Goal: Transaction & Acquisition: Purchase product/service

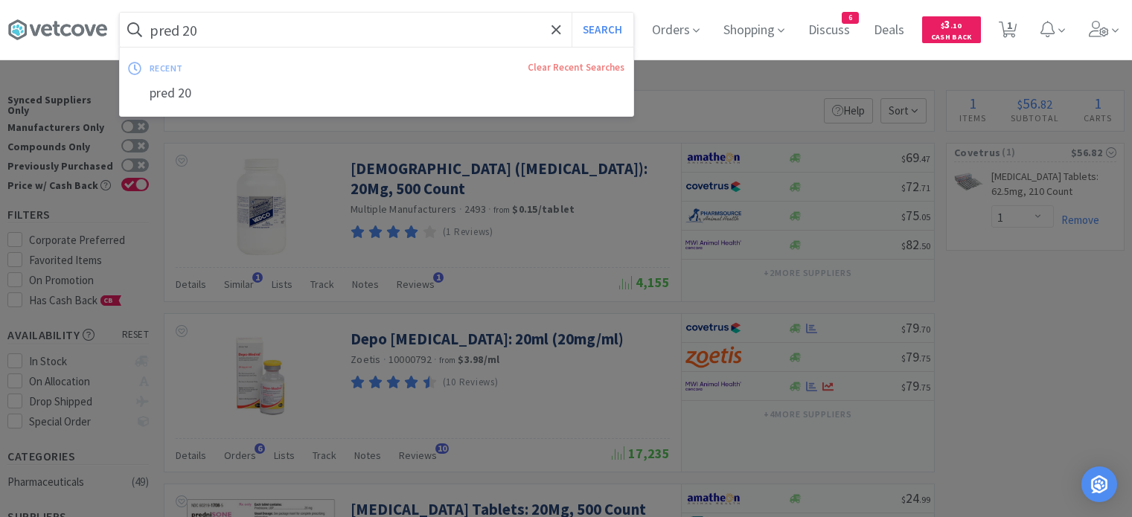
select select "1"
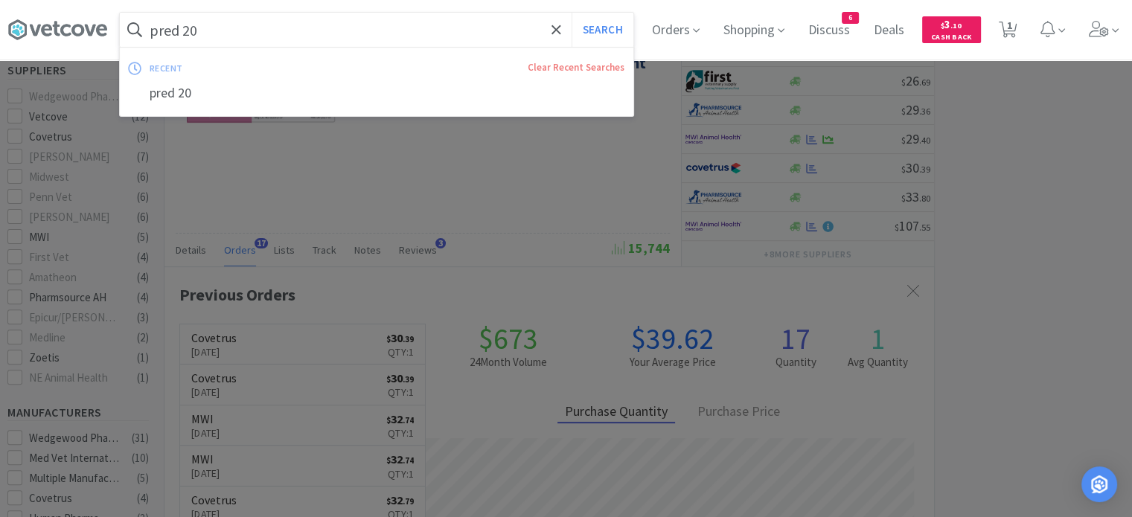
scroll to position [399, 769]
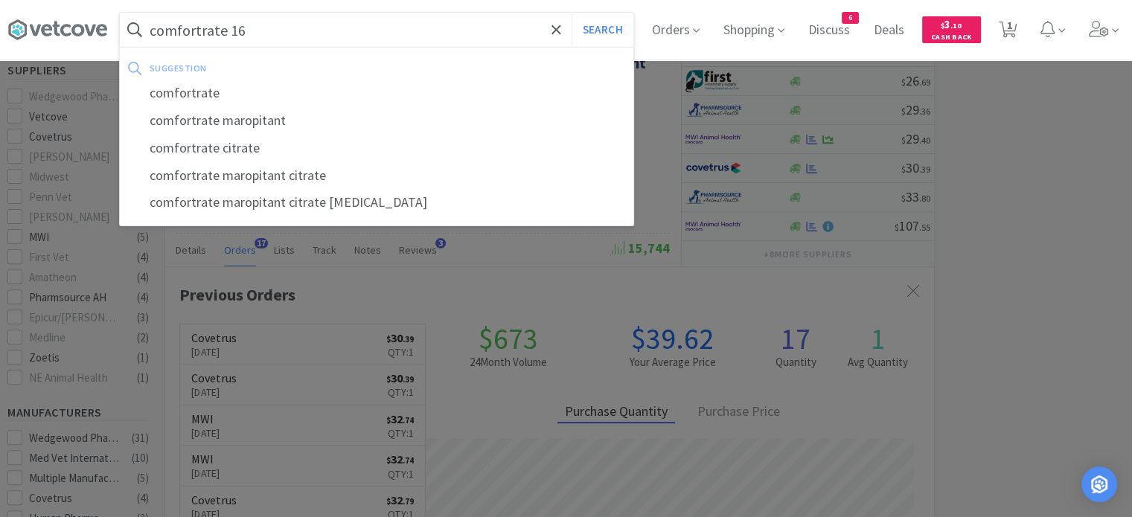
click at [571, 13] on button "Search" at bounding box center [602, 30] width 62 height 34
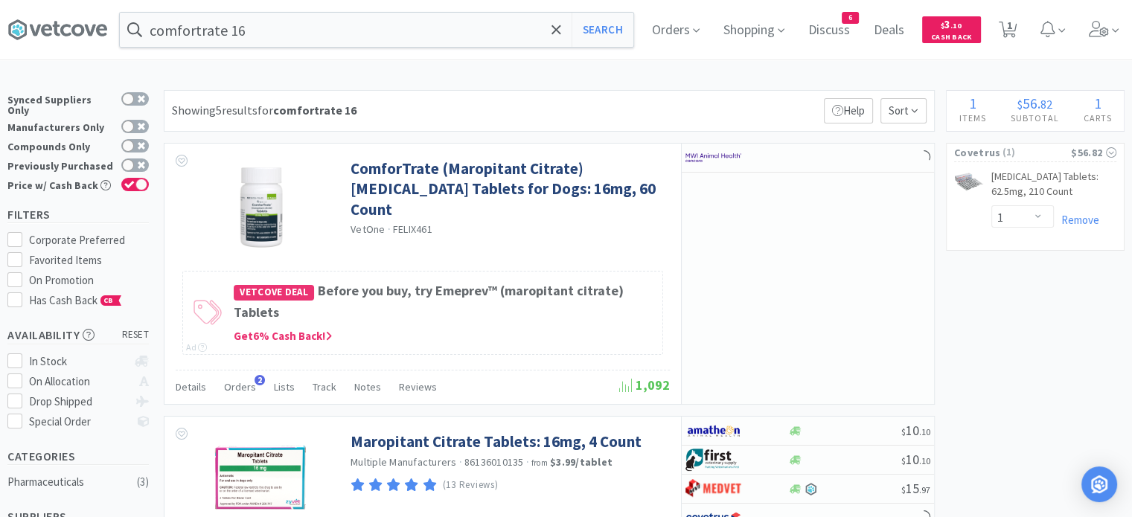
click at [243, 385] on span "Orders" at bounding box center [240, 386] width 32 height 13
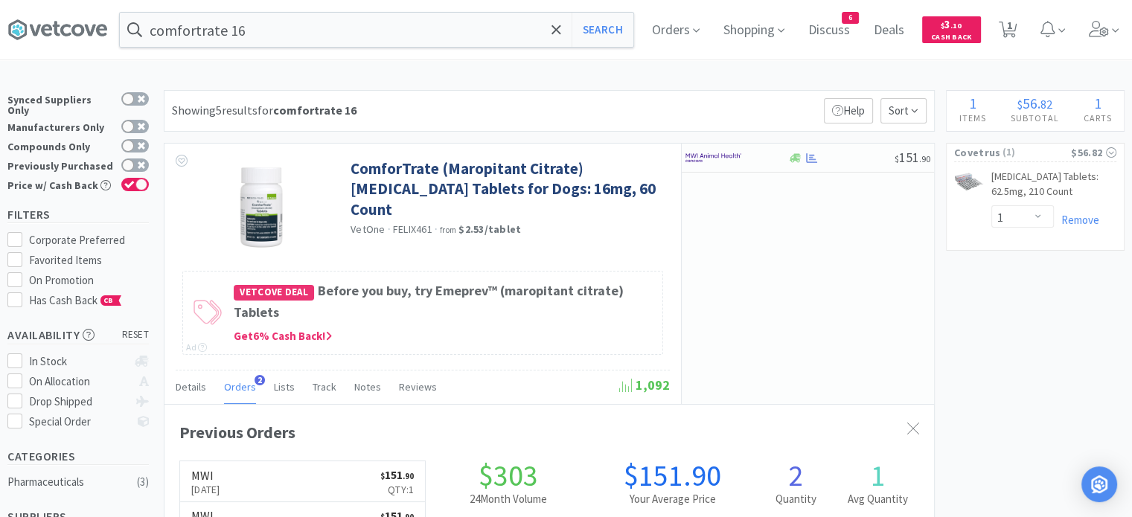
click at [338, 23] on input "comfortrate 16" at bounding box center [376, 30] width 513 height 34
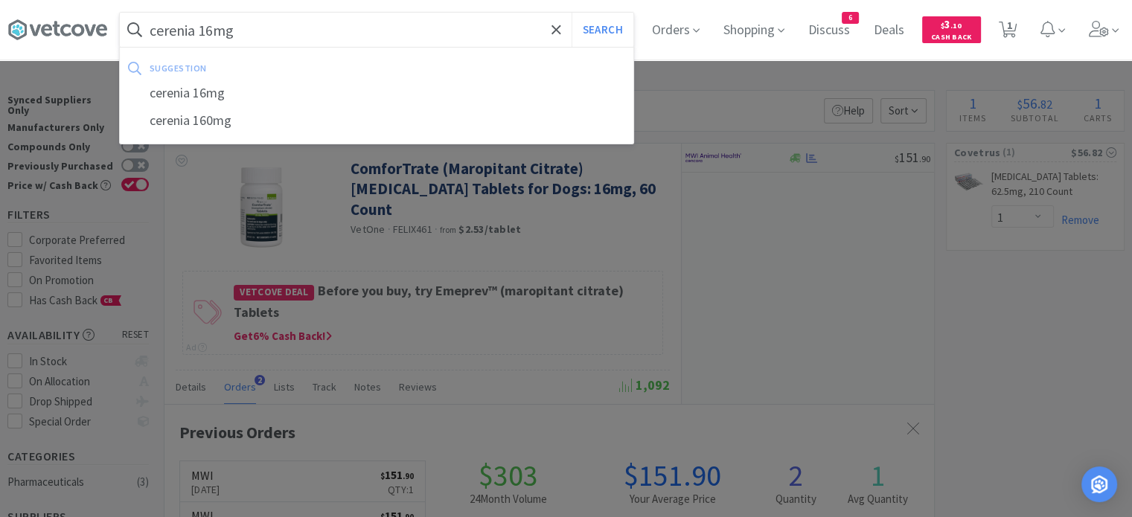
type input "cerenia 16mg"
click at [571, 13] on button "Search" at bounding box center [602, 30] width 62 height 34
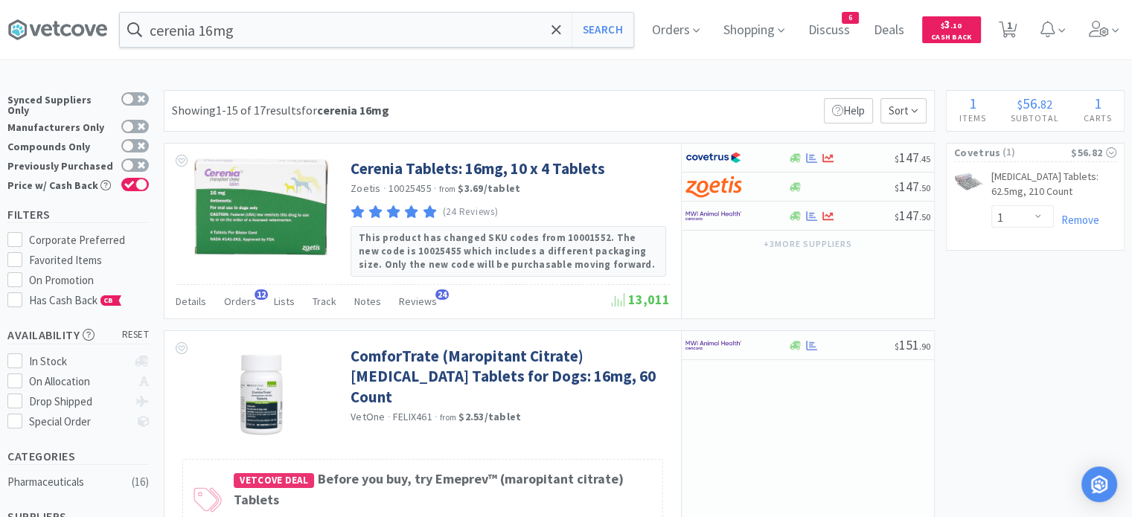
click at [315, 32] on input "cerenia 16mg" at bounding box center [376, 30] width 513 height 34
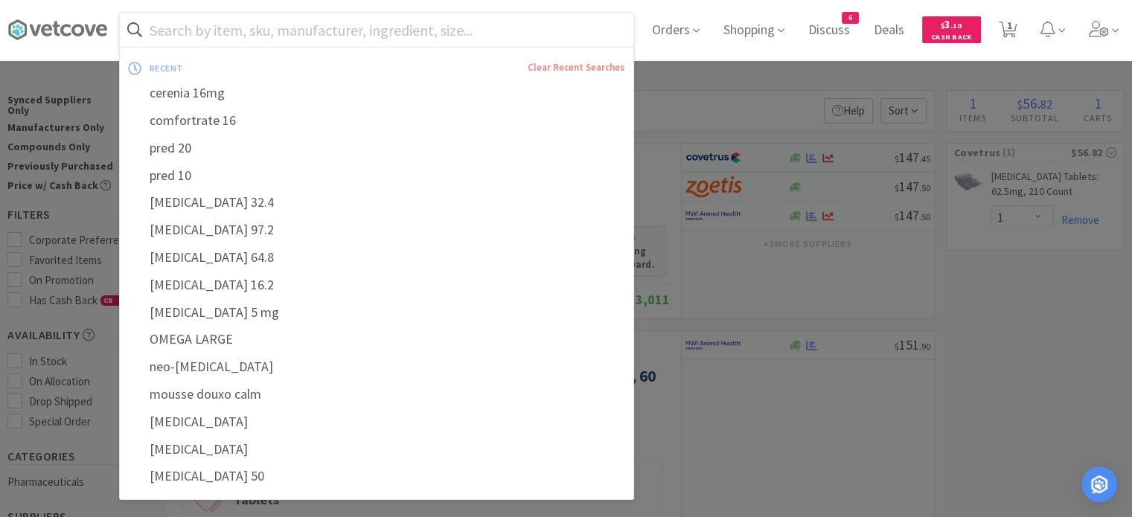
click at [366, 27] on input "text" at bounding box center [376, 30] width 513 height 34
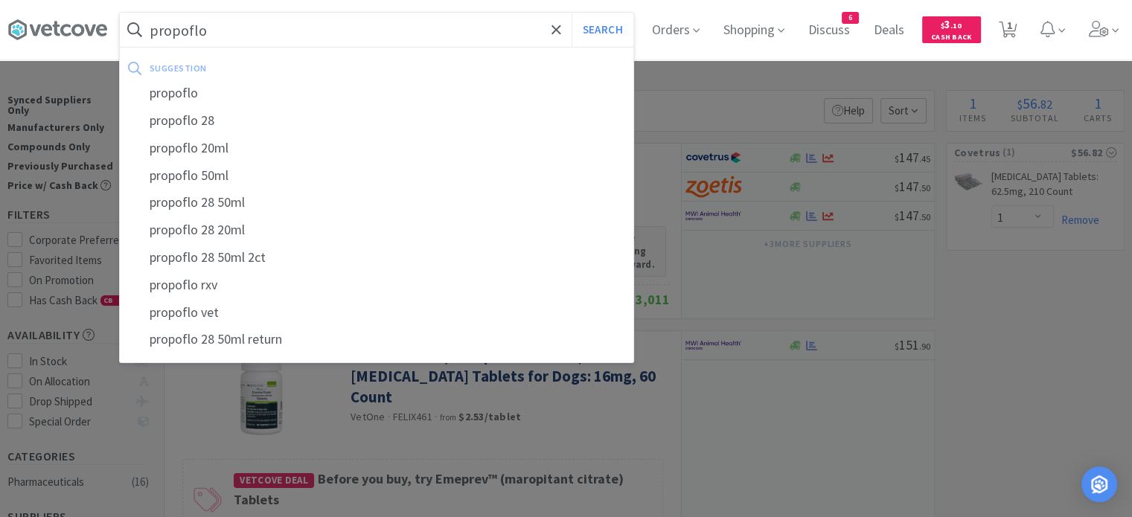
click at [571, 13] on button "Search" at bounding box center [602, 30] width 62 height 34
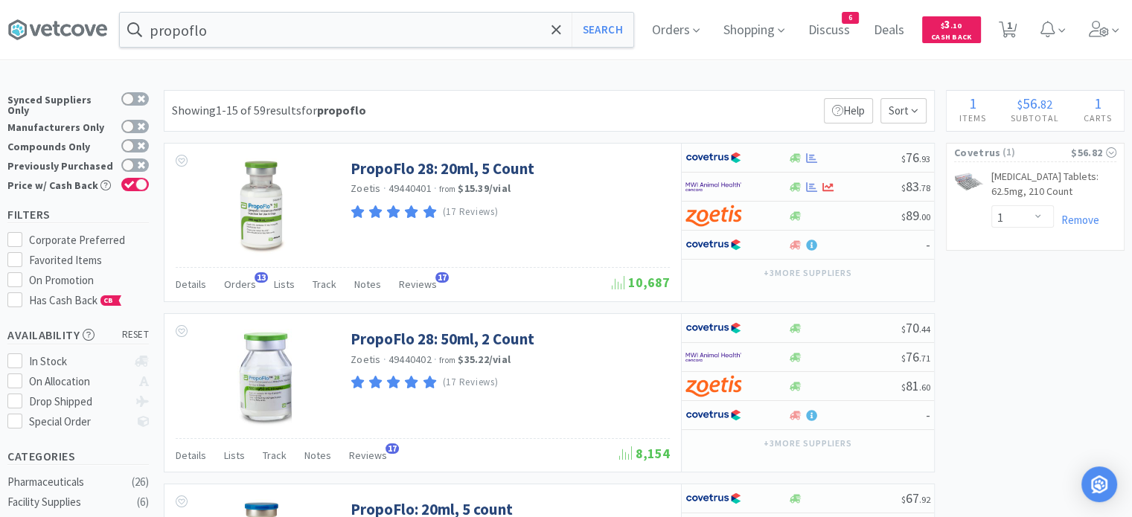
click at [241, 287] on span "Orders" at bounding box center [240, 284] width 32 height 13
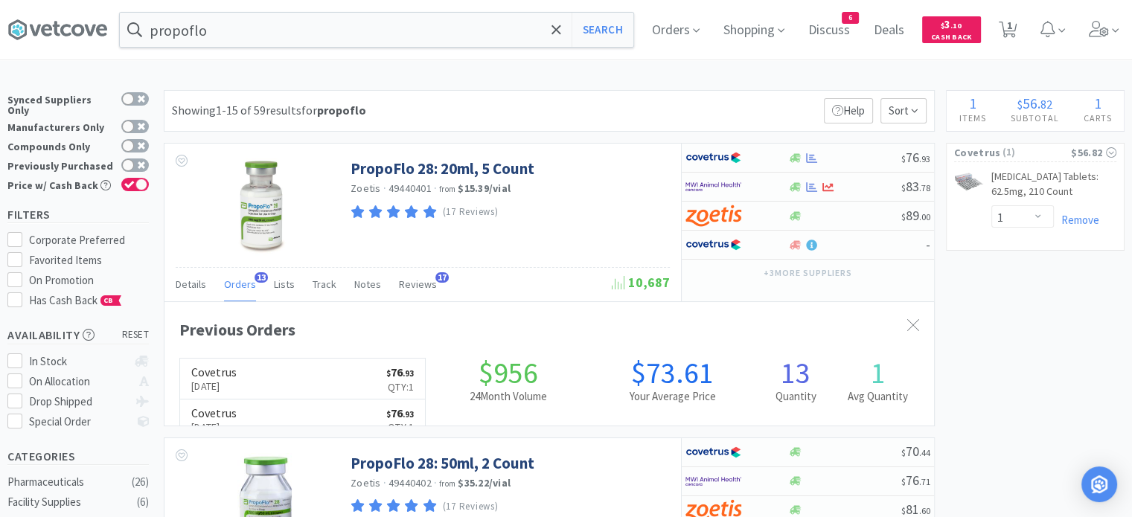
scroll to position [74, 0]
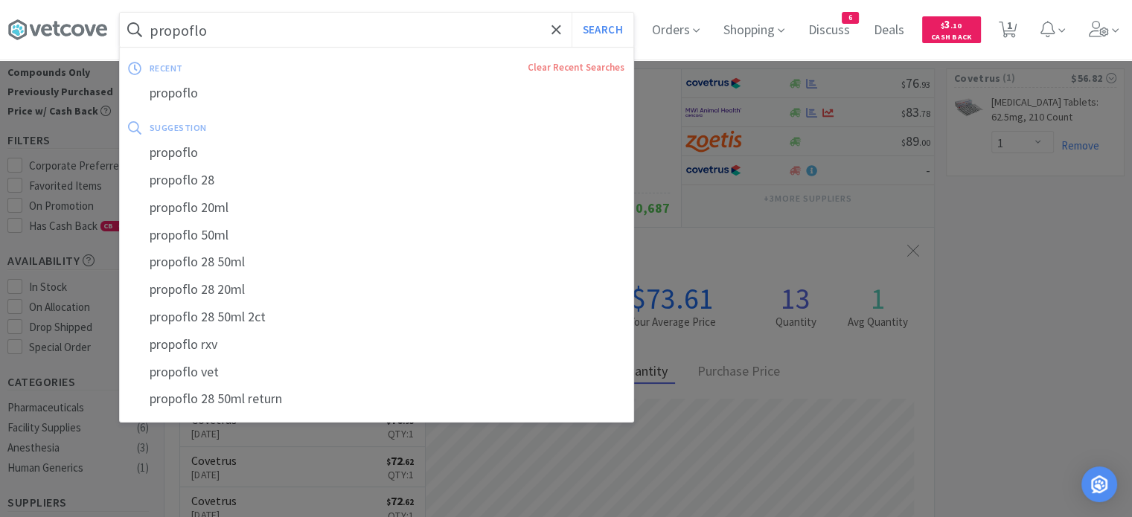
click at [248, 26] on input "propoflo" at bounding box center [376, 30] width 513 height 34
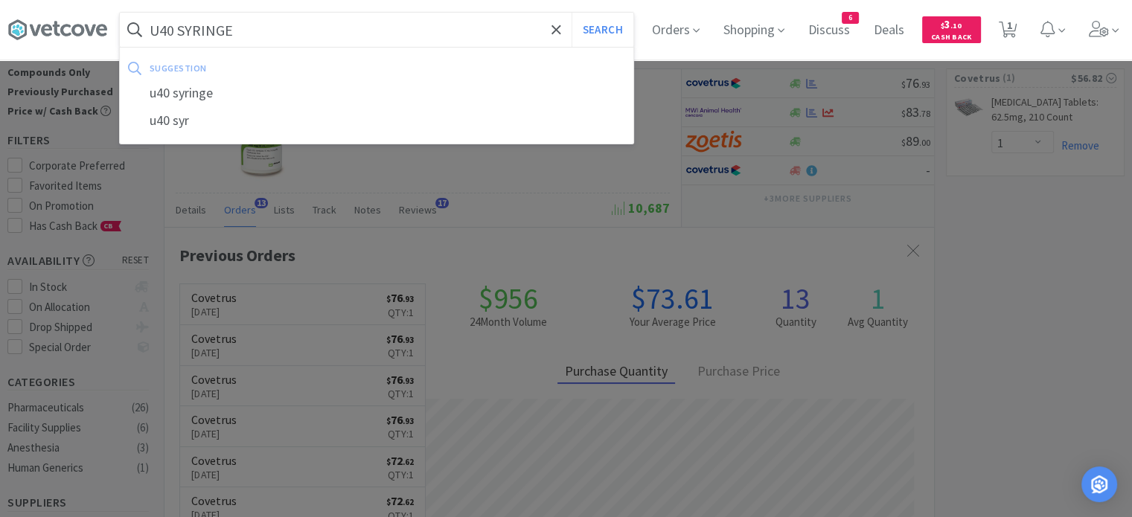
type input "U40 SYRINGE"
click at [571, 13] on button "Search" at bounding box center [602, 30] width 62 height 34
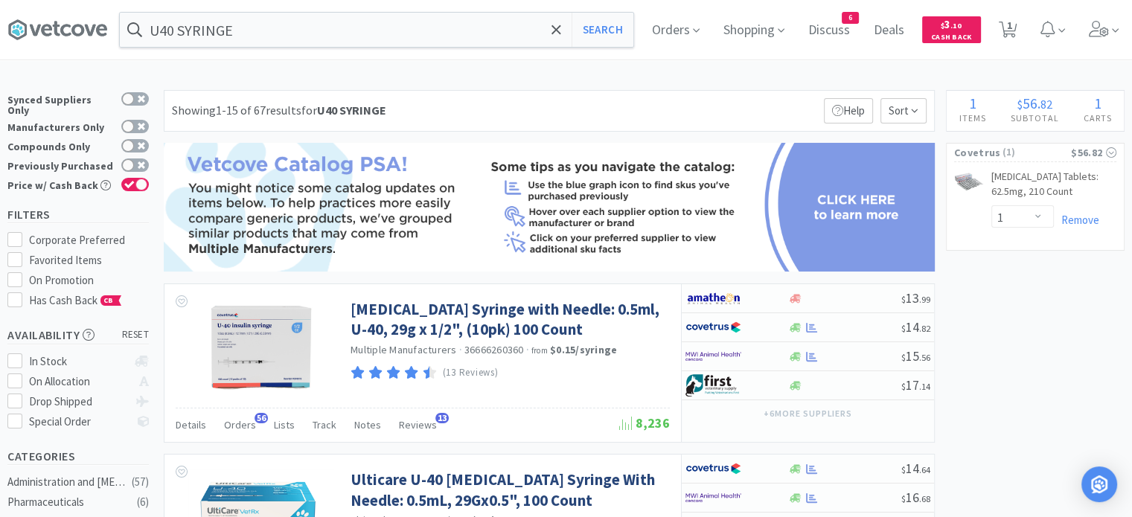
click at [248, 427] on span "Orders" at bounding box center [240, 424] width 32 height 13
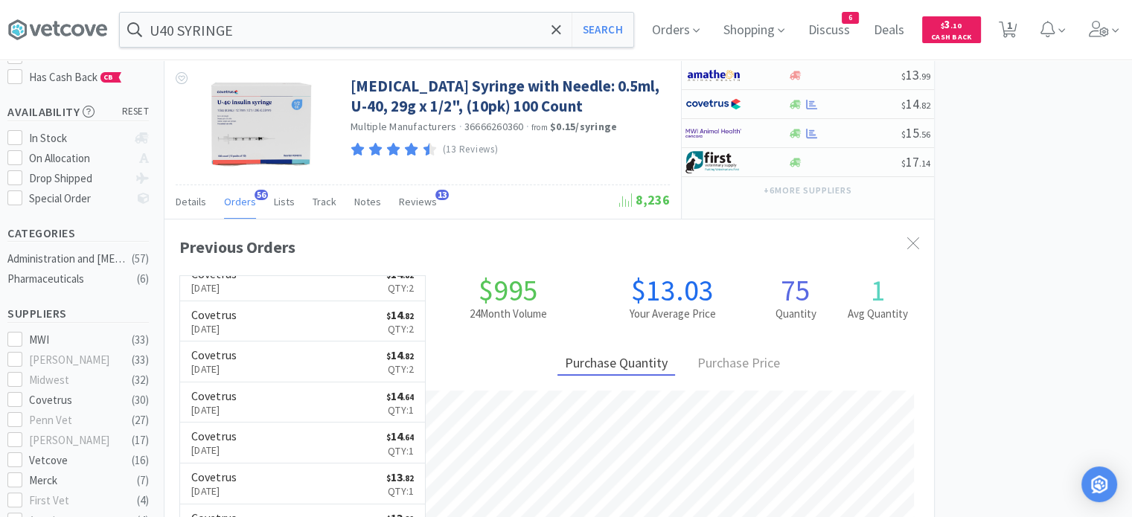
scroll to position [74, 0]
